Goal: Transaction & Acquisition: Purchase product/service

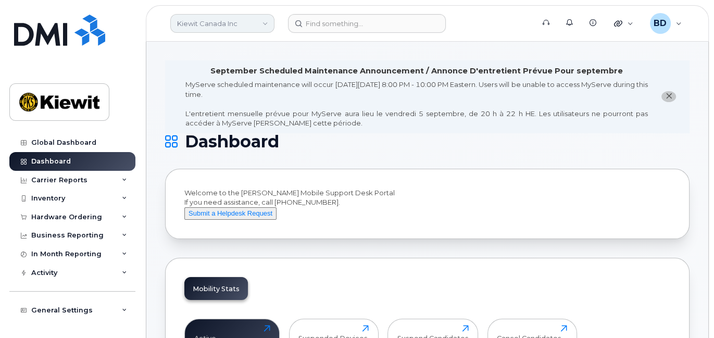
click at [203, 24] on link "Kiewit Canada Inc" at bounding box center [222, 23] width 104 height 19
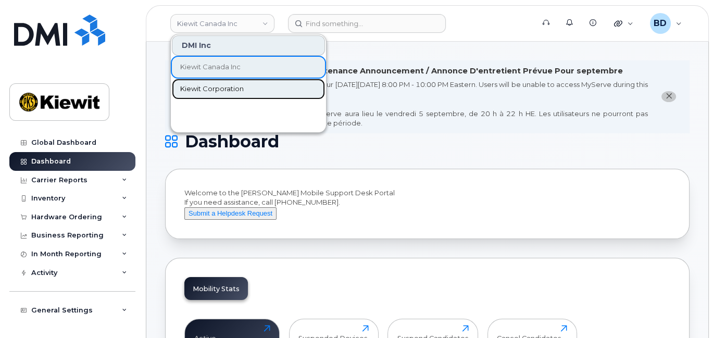
click at [213, 87] on span "Kiewit Corporation" at bounding box center [212, 89] width 64 height 10
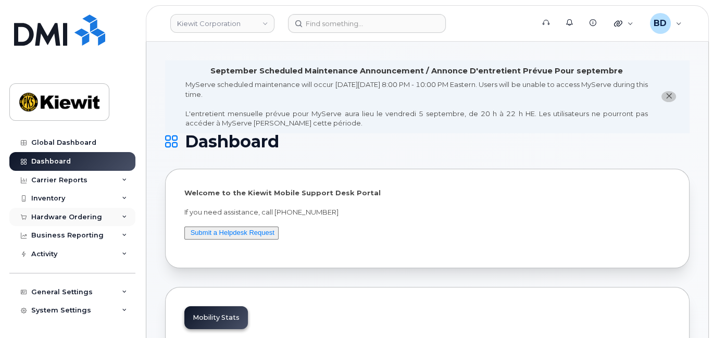
click at [122, 217] on icon at bounding box center [124, 216] width 5 height 5
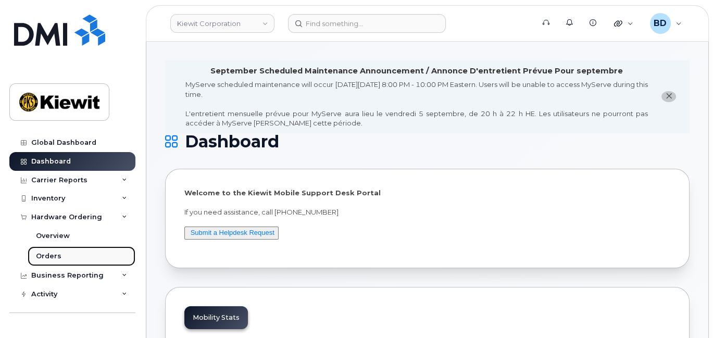
click at [50, 255] on div "Orders" at bounding box center [49, 255] width 26 height 9
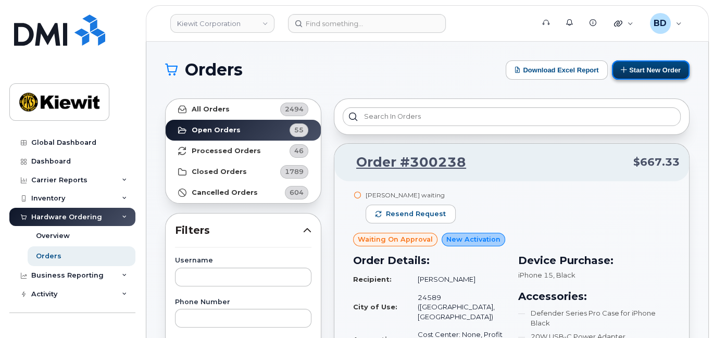
click at [649, 65] on button "Start New Order" at bounding box center [651, 69] width 78 height 19
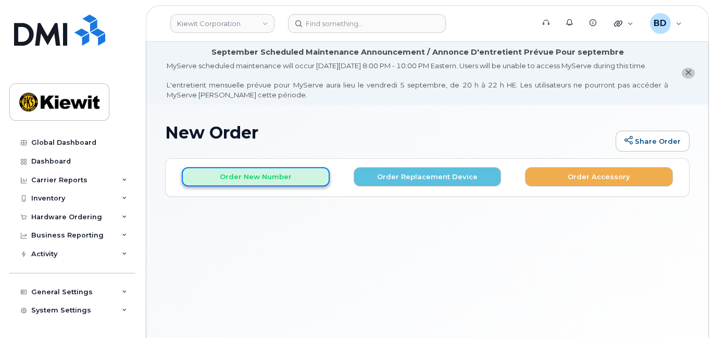
click at [253, 186] on button "Order New Number" at bounding box center [256, 176] width 148 height 19
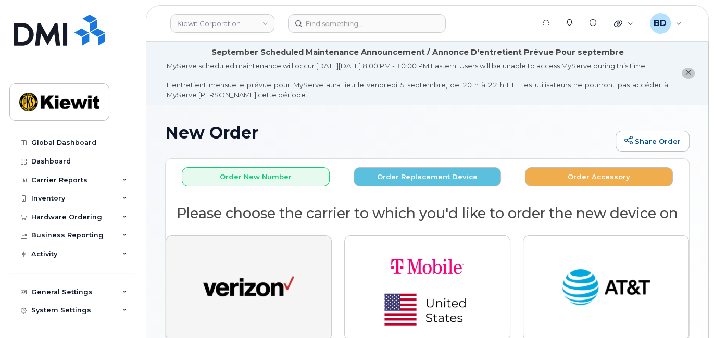
click at [268, 295] on img "button" at bounding box center [248, 287] width 91 height 47
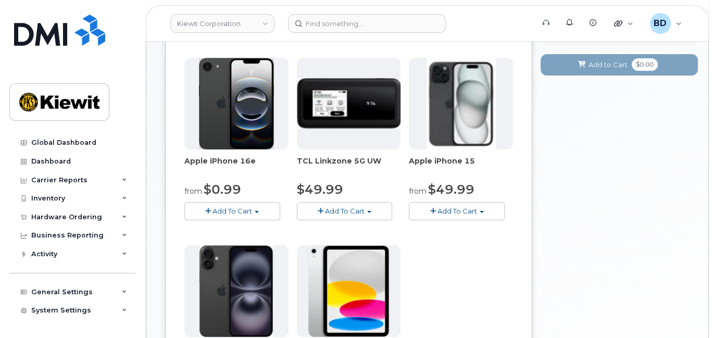
scroll to position [277, 0]
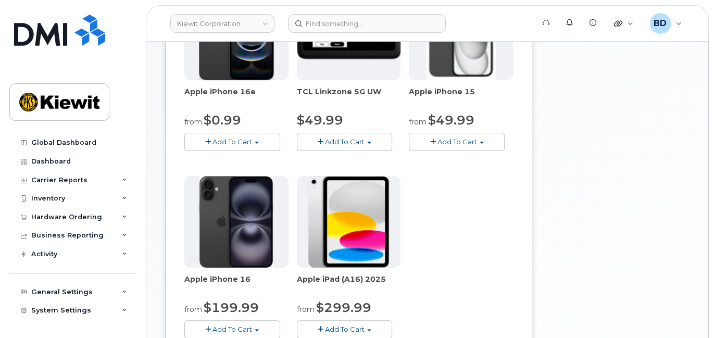
click at [454, 146] on span "Add To Cart" at bounding box center [457, 141] width 40 height 8
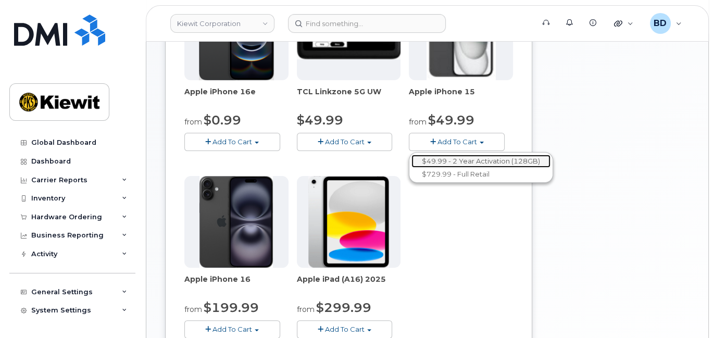
click at [453, 168] on link "$49.99 - 2 Year Activation (128GB)" at bounding box center [480, 161] width 139 height 13
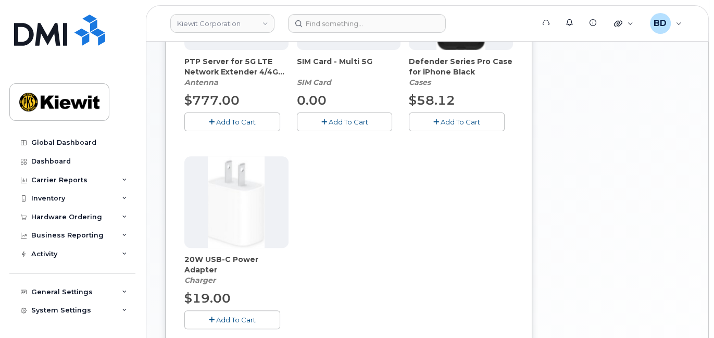
scroll to position [364, 0]
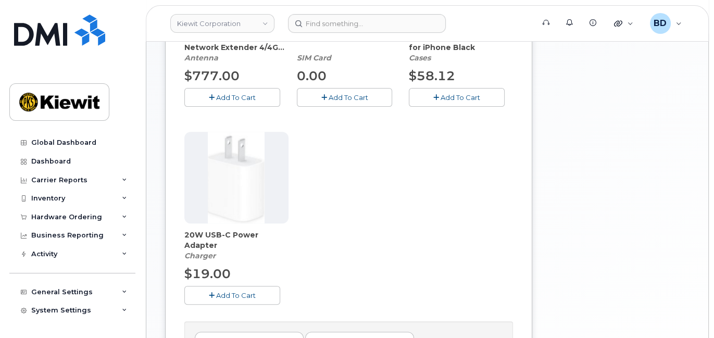
drag, startPoint x: 451, startPoint y: 105, endPoint x: 440, endPoint y: 116, distance: 15.1
click at [450, 102] on span "Add To Cart" at bounding box center [460, 97] width 40 height 8
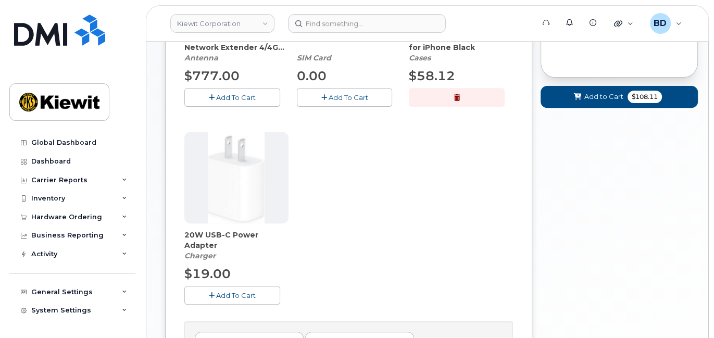
click at [225, 299] on span "Add To Cart" at bounding box center [236, 295] width 40 height 8
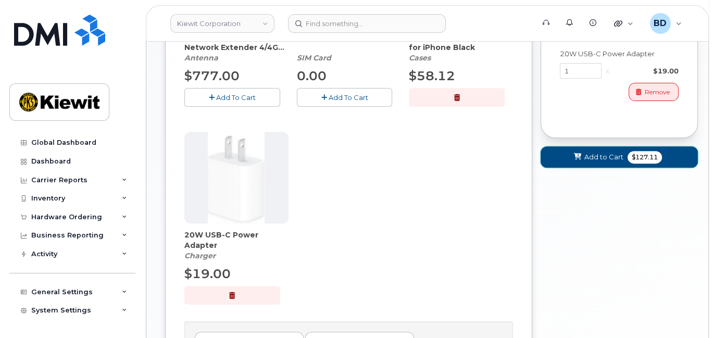
click at [589, 161] on span "Add to Cart" at bounding box center [603, 157] width 39 height 10
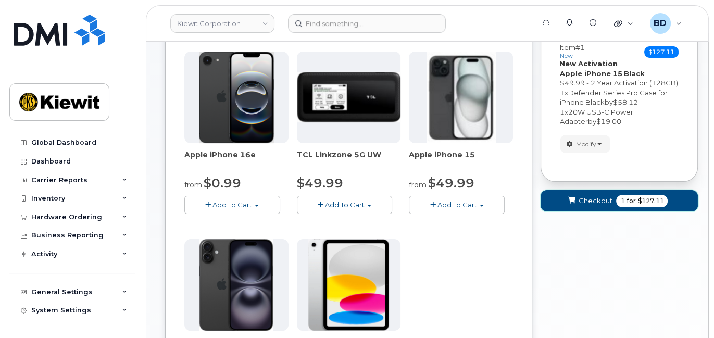
click at [587, 206] on span "Checkout" at bounding box center [595, 201] width 34 height 10
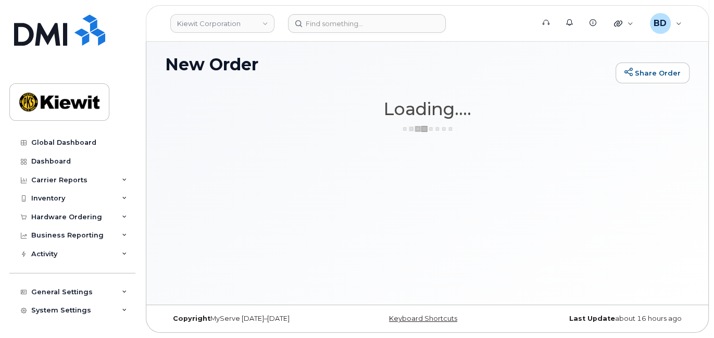
scroll to position [78, 0]
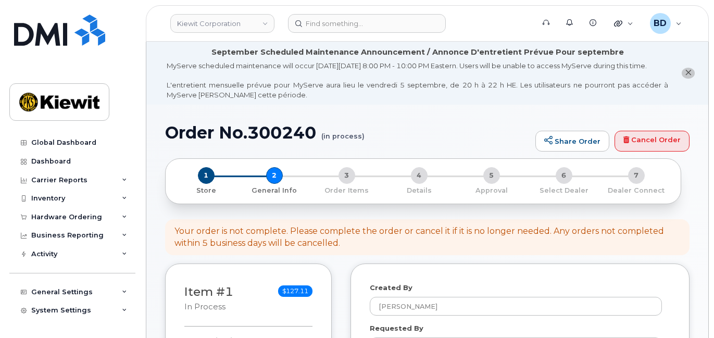
select select
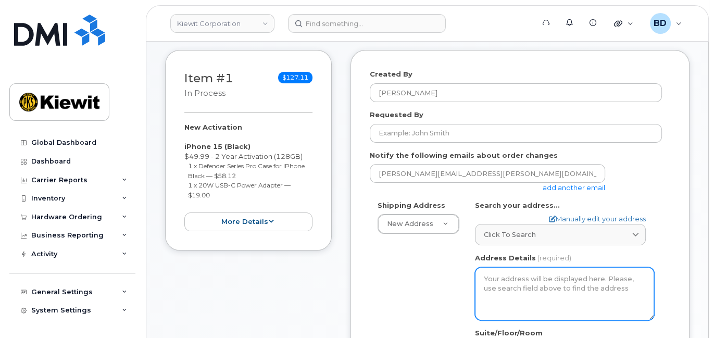
scroll to position [277, 0]
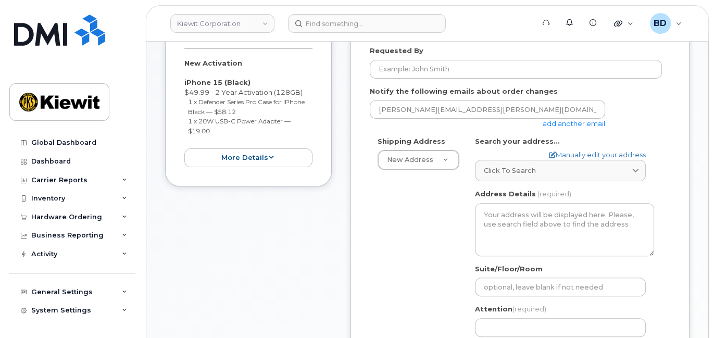
click at [578, 128] on link "add another email" at bounding box center [573, 123] width 62 height 8
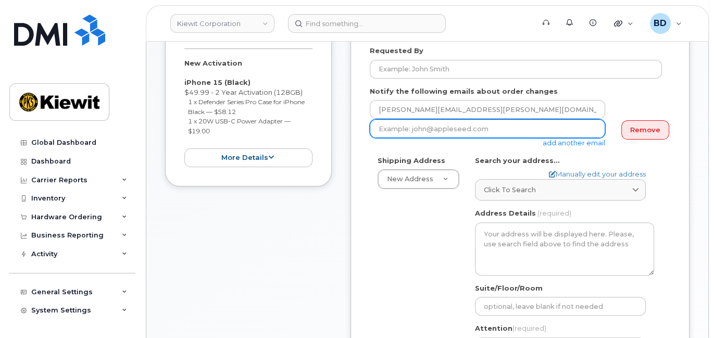
click at [402, 133] on input "email" at bounding box center [487, 128] width 235 height 19
paste input "mary.stein@kiewit.com"
type input "mary.stein@kiewit.com"
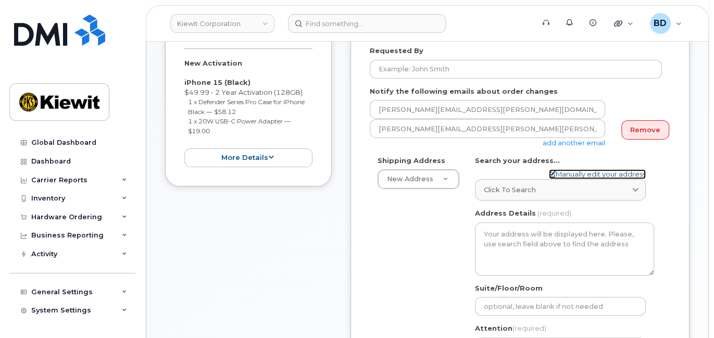
drag, startPoint x: 569, startPoint y: 181, endPoint x: 558, endPoint y: 191, distance: 14.4
click at [569, 179] on link "Manually edit your address" at bounding box center [597, 174] width 97 height 10
select select
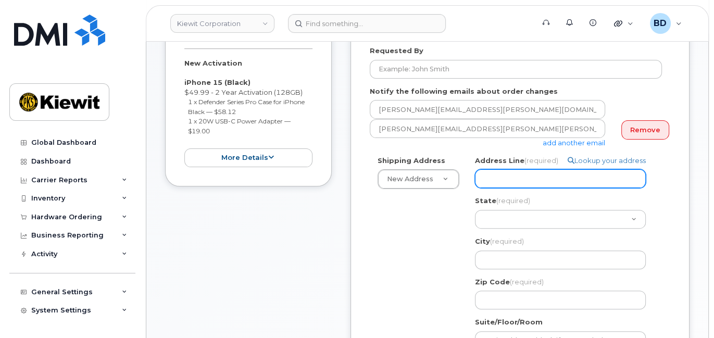
click at [499, 188] on input "Address Line (required)" at bounding box center [560, 178] width 171 height 19
paste input "3831 Technology Forest Blvd"
select select
type input "3831 Technology Forest Blvd"
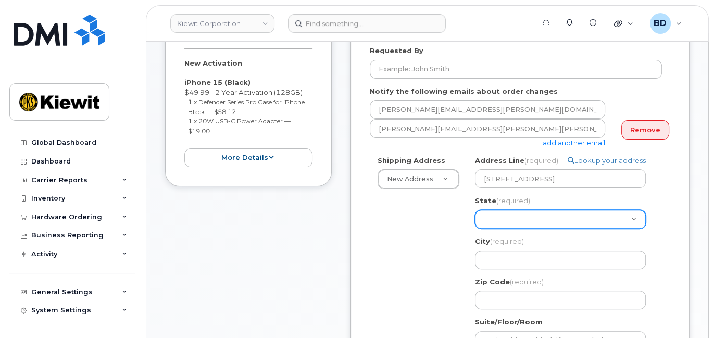
click at [486, 225] on select "Alabama Alaska American Samoa Arizona Arkansas California Colorado Connecticut …" at bounding box center [560, 219] width 171 height 19
select select "TX"
click at [475, 219] on select "Alabama Alaska American Samoa Arizona Arkansas California Colorado Connecticut …" at bounding box center [560, 219] width 171 height 19
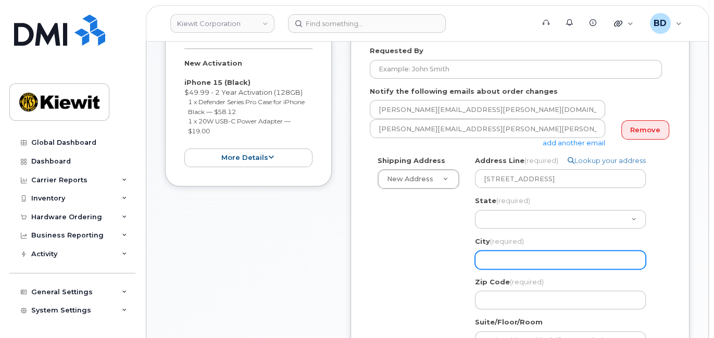
click at [496, 269] on input "City (required)" at bounding box center [560, 259] width 171 height 19
paste input "The Woodlands"
select select
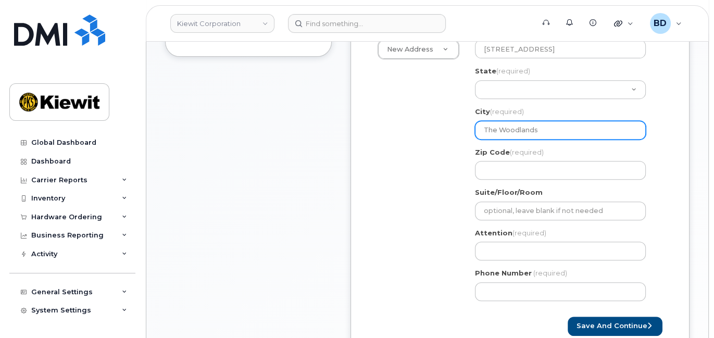
scroll to position [416, 0]
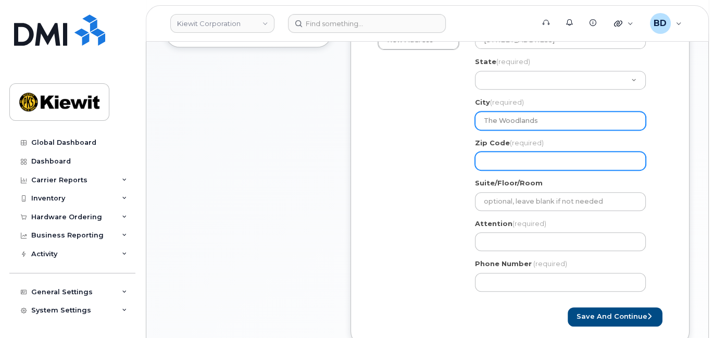
type input "The Woodlands"
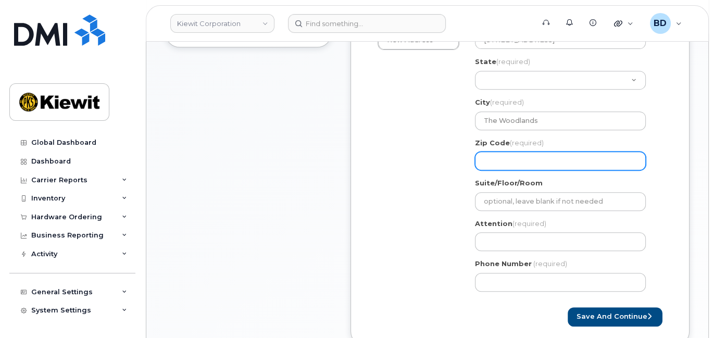
click at [495, 168] on input "Zip Code (required)" at bounding box center [560, 161] width 171 height 19
select select
type input "7"
select select
type input "77"
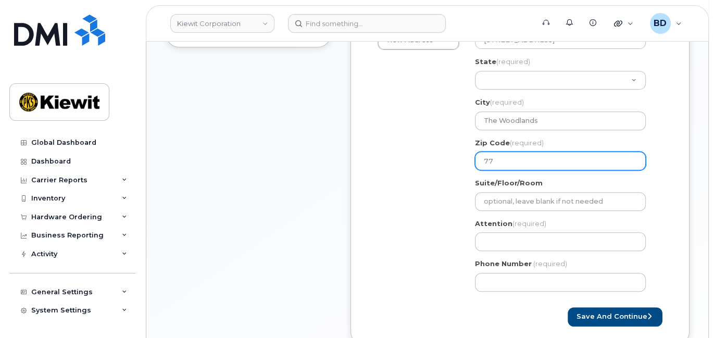
select select
type input "773"
select select
type input "7738"
select select
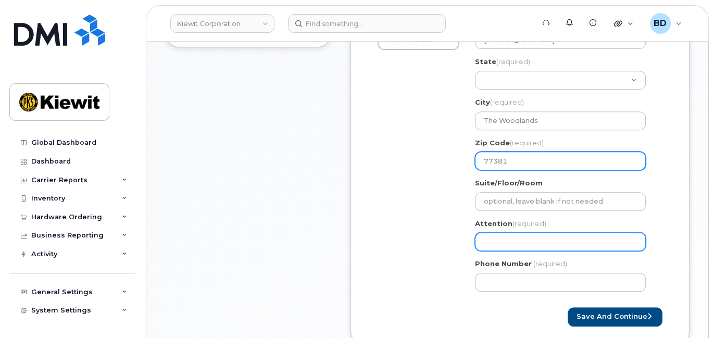
type input "77381"
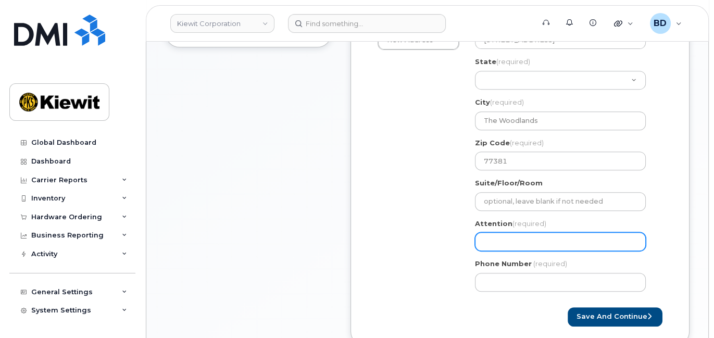
click at [489, 251] on input "Attention (required)" at bounding box center [560, 241] width 171 height 19
click at [499, 239] on div "Attention (required)" at bounding box center [564, 235] width 179 height 33
click at [499, 246] on input "Attention (required)" at bounding box center [560, 241] width 171 height 19
paste input "Luke.Stano"
select select
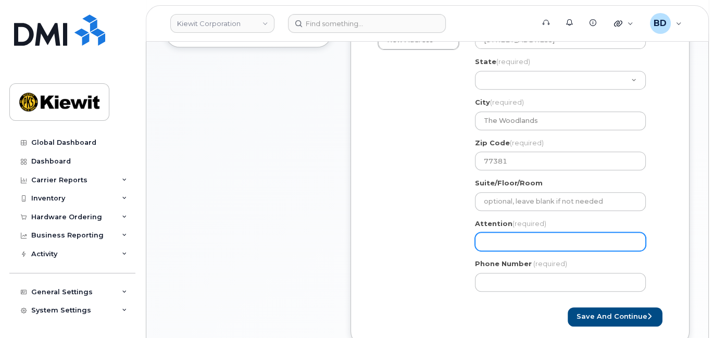
type input "Luke.Stano"
select select
type input "Luke.Stano/"
click at [533, 251] on input "Luke.Stano/" at bounding box center [560, 241] width 171 height 19
paste input "[PERSON_NAME]"
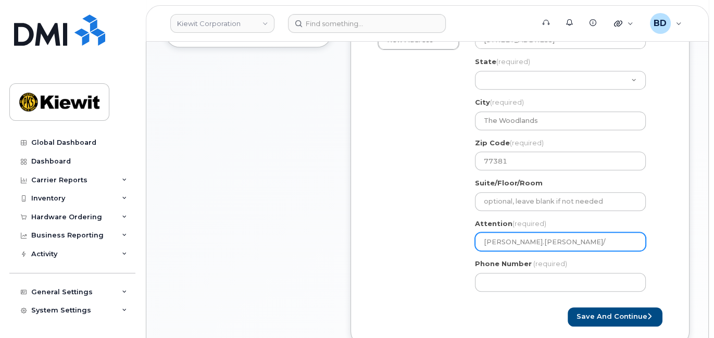
select select
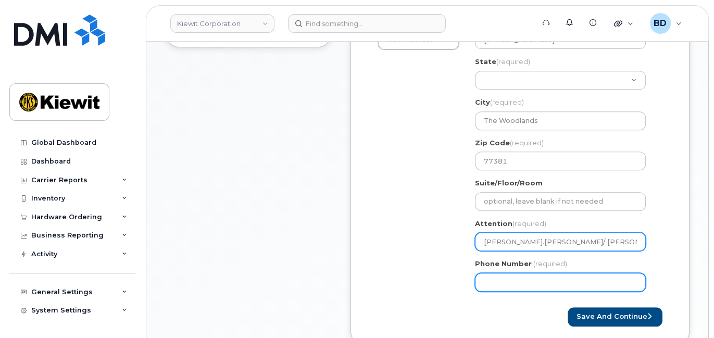
type input "[PERSON_NAME].[PERSON_NAME]/ [PERSON_NAME]"
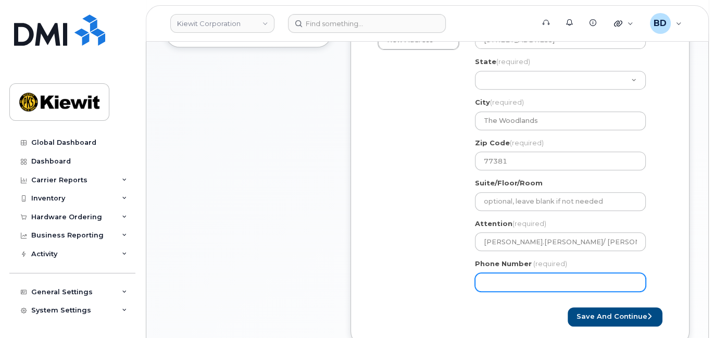
click at [486, 288] on input "Phone Number" at bounding box center [560, 282] width 171 height 19
type input "8777727707"
select select
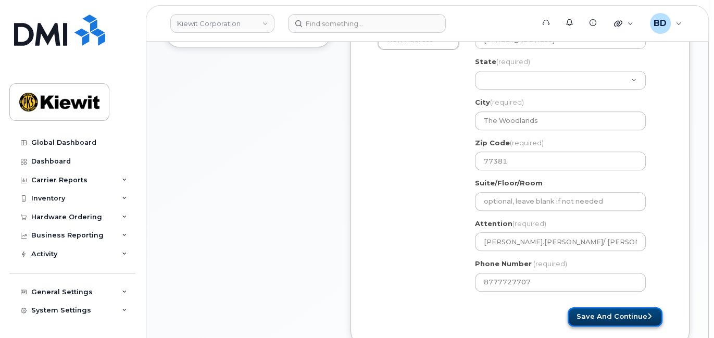
click at [579, 319] on button "Save and Continue" at bounding box center [614, 316] width 95 height 19
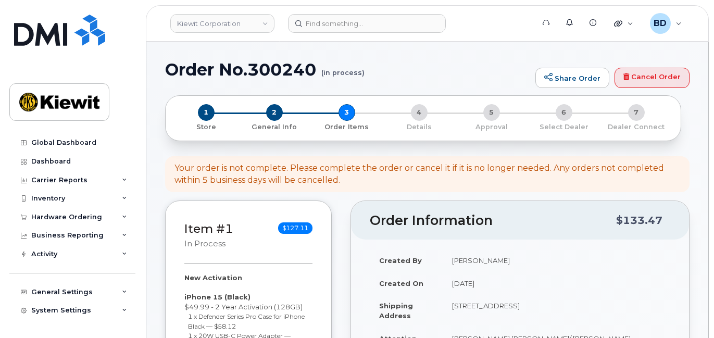
select select
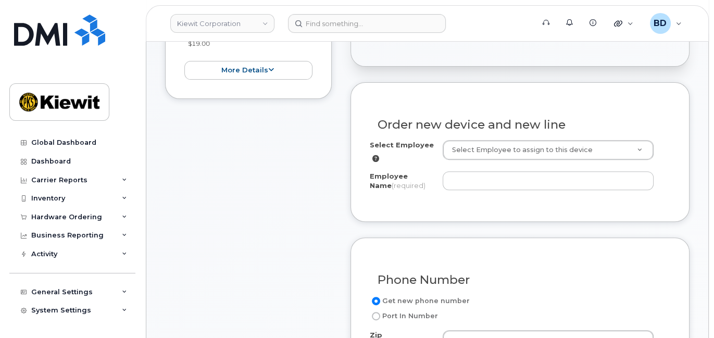
scroll to position [347, 0]
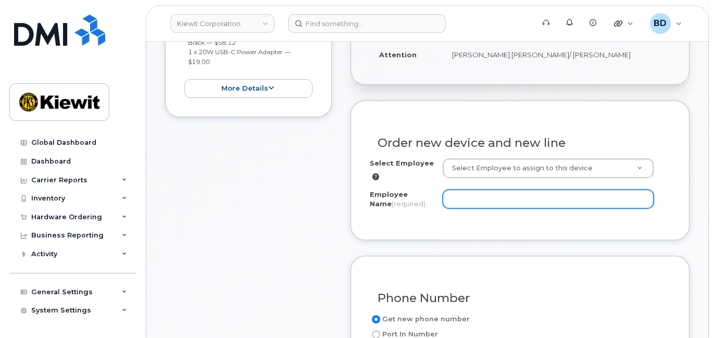
click at [479, 208] on input "Employee Name (required)" at bounding box center [548, 199] width 211 height 19
paste input "Adnan Zaidi"
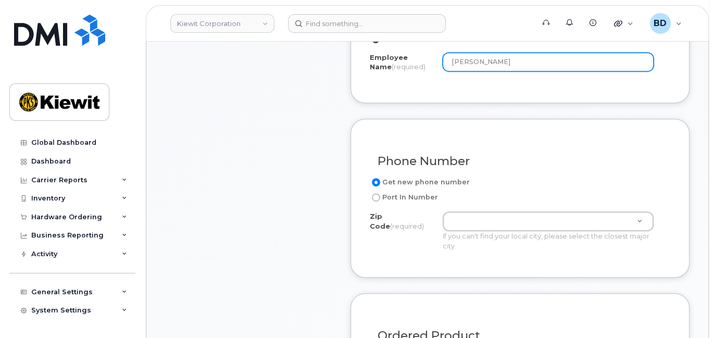
scroll to position [486, 0]
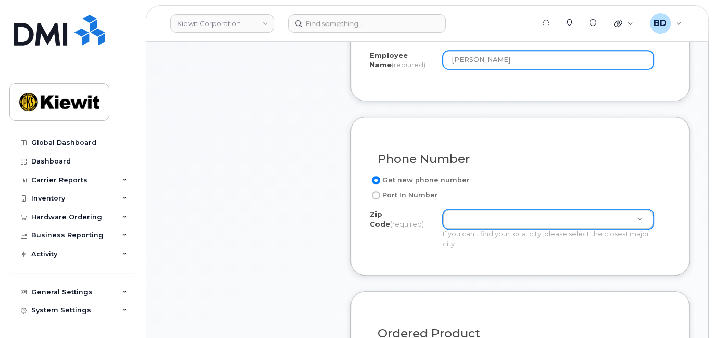
type input "Adnan Zaidi"
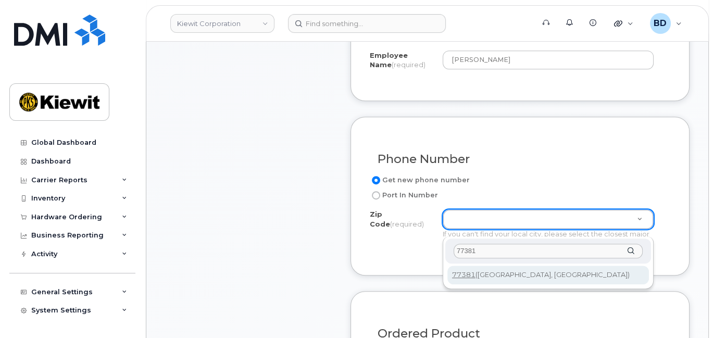
type input "77381"
type input "77381 (Spring, TX)"
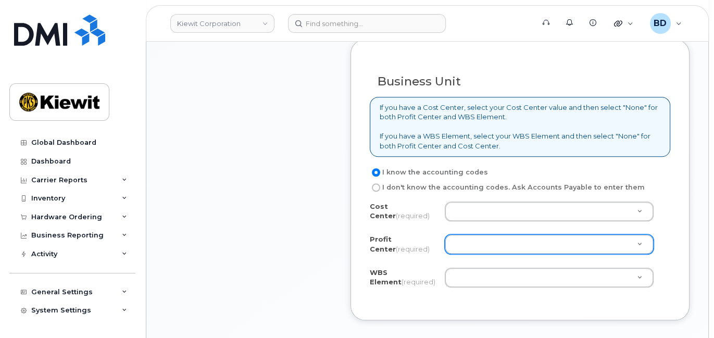
scroll to position [902, 0]
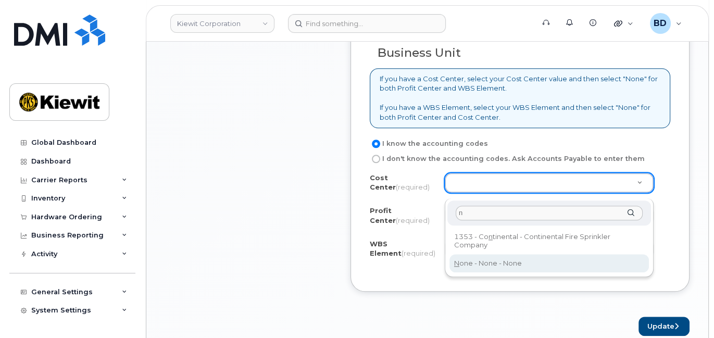
type input "n"
drag, startPoint x: 465, startPoint y: 263, endPoint x: 466, endPoint y: 235, distance: 28.6
type input "None"
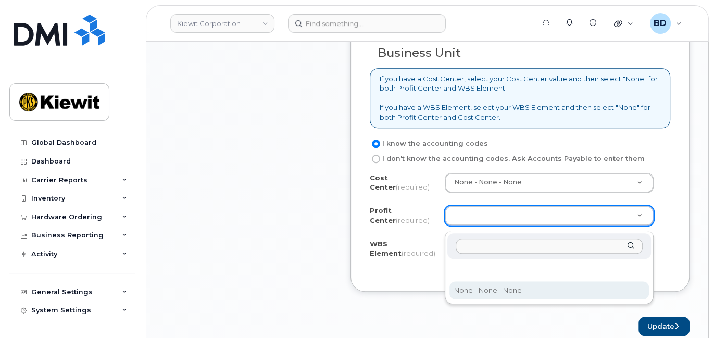
select select "None"
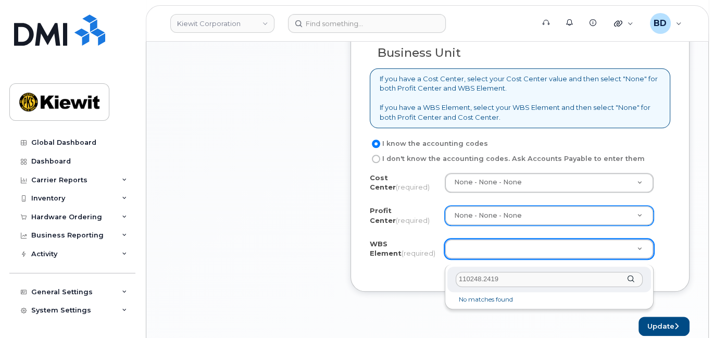
drag, startPoint x: 500, startPoint y: 277, endPoint x: 370, endPoint y: 282, distance: 130.3
click at [370, 282] on body "Kiewit Corporation Support Alerts Knowledge Base Quicklinks Suspend / Cancel De…" at bounding box center [357, 13] width 714 height 1830
paste input "60.1996"
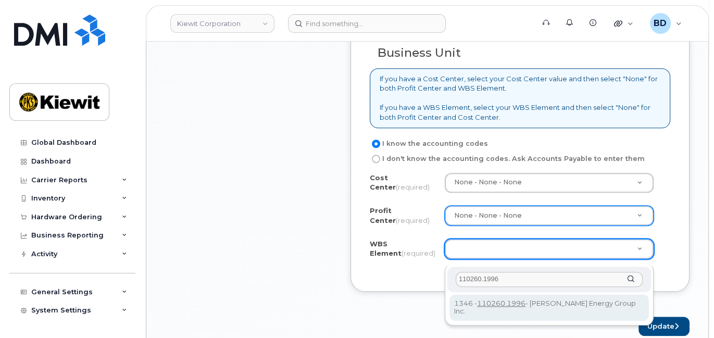
type input "110260.1996"
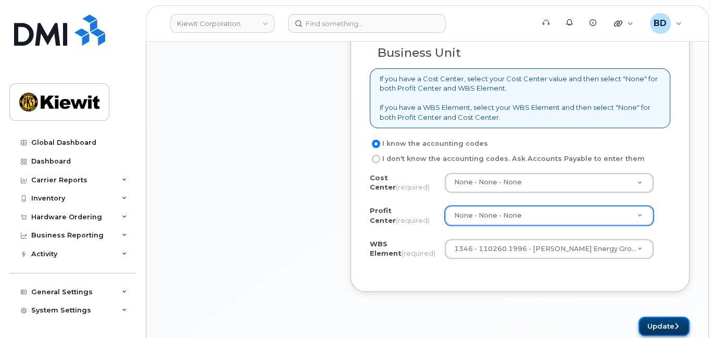
click at [667, 330] on button "Update" at bounding box center [663, 326] width 51 height 19
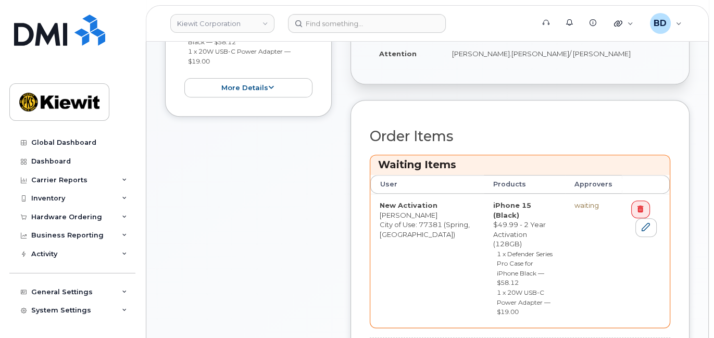
scroll to position [416, 0]
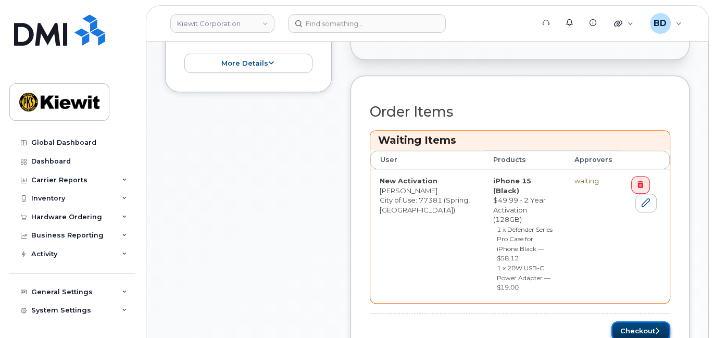
click at [631, 321] on button "Checkout" at bounding box center [640, 330] width 59 height 19
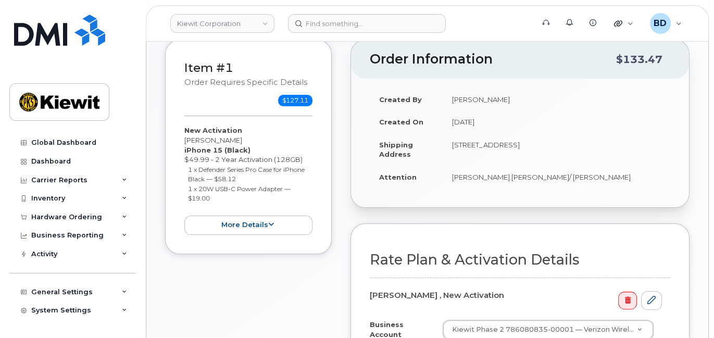
scroll to position [350, 0]
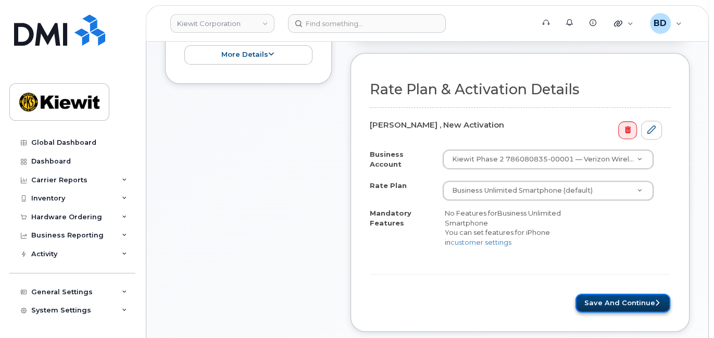
click at [617, 308] on button "Save and Continue" at bounding box center [622, 303] width 95 height 19
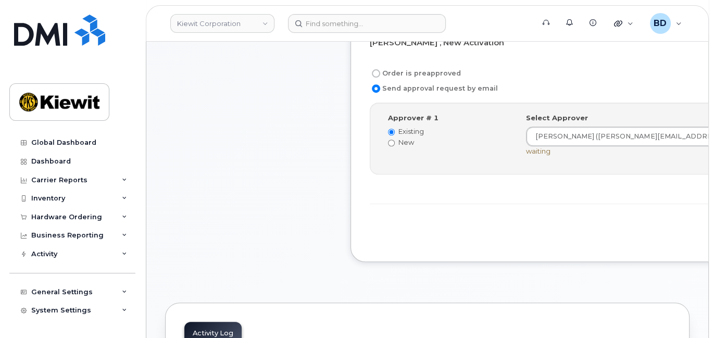
scroll to position [486, 0]
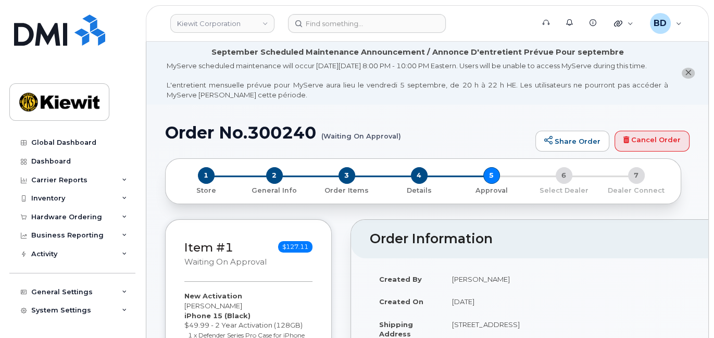
click at [273, 142] on h1 "Order No.300240 (Waiting On Approval)" at bounding box center [347, 132] width 365 height 18
click at [272, 142] on h1 "Order No.300240 (Waiting On Approval)" at bounding box center [347, 132] width 365 height 18
copy h1 "300240"
